Goal: Find specific page/section: Find specific page/section

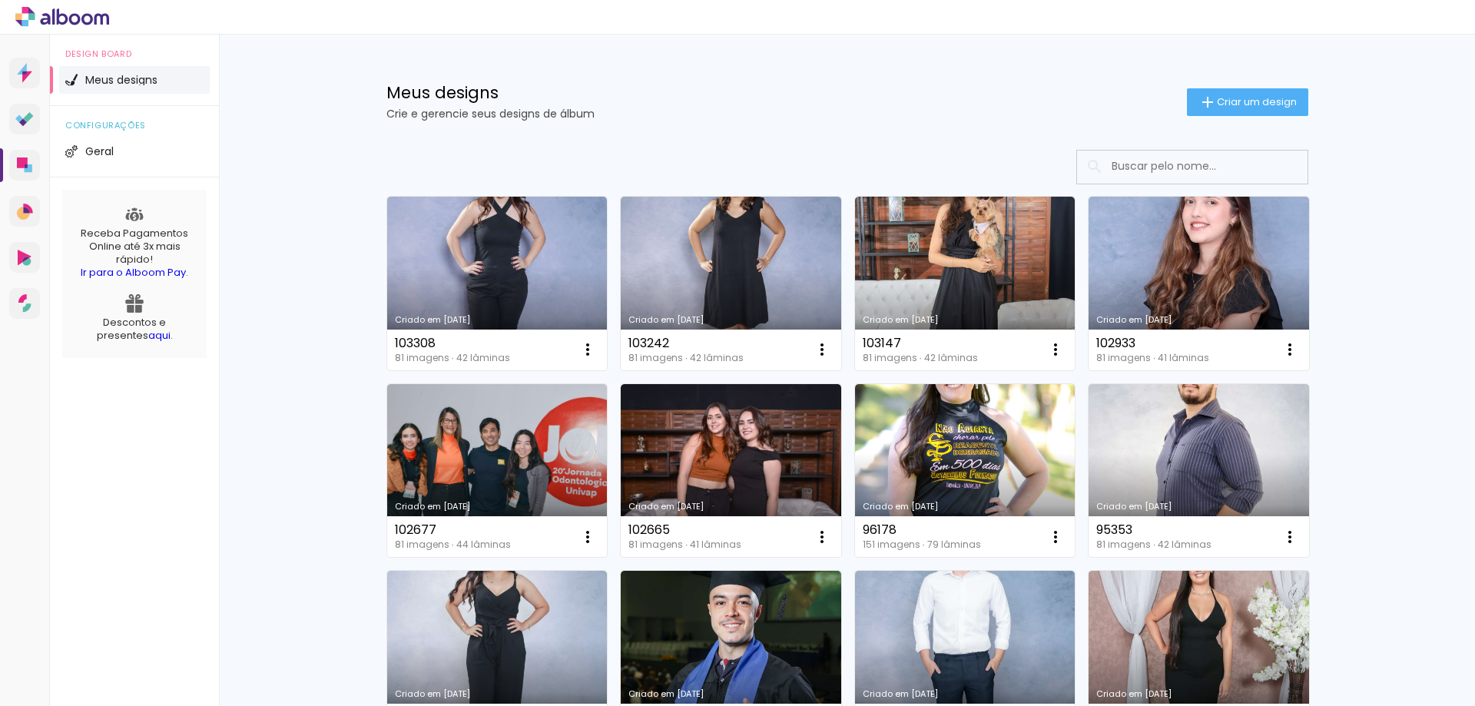
click at [1157, 163] on input at bounding box center [1213, 167] width 219 height 32
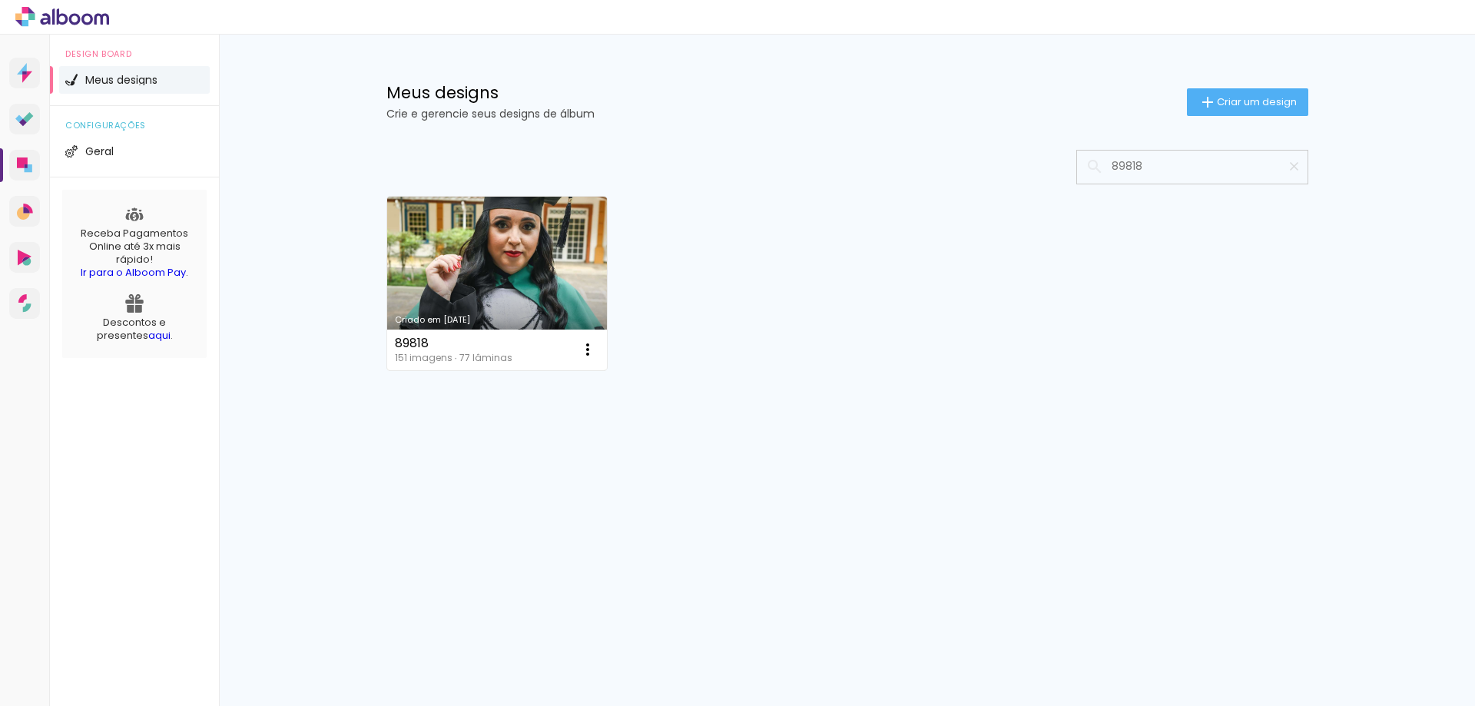
type input "89818"
type paper-input "89818"
click at [496, 253] on link "Criado em [DATE]" at bounding box center [497, 284] width 221 height 174
